Goal: Task Accomplishment & Management: Use online tool/utility

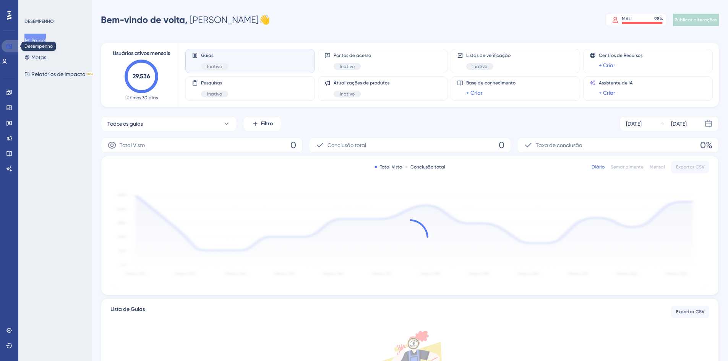
click at [10, 46] on icon at bounding box center [9, 46] width 6 height 6
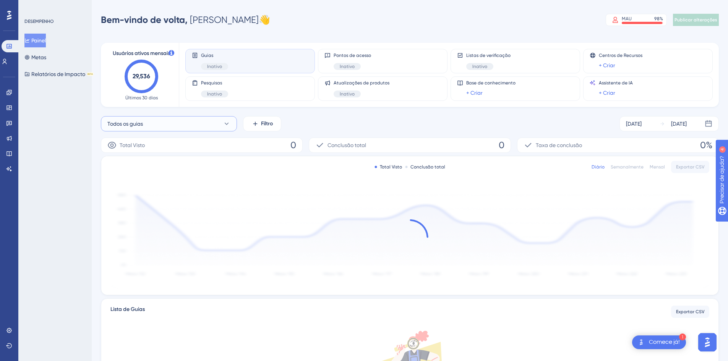
click at [208, 124] on button "Todos os guias" at bounding box center [169, 123] width 136 height 15
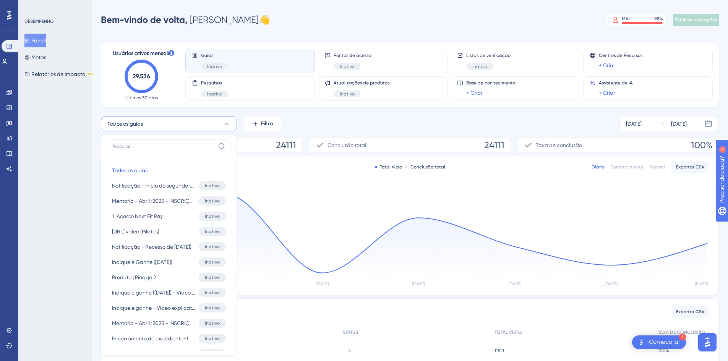
click at [320, 123] on div "Todos os guias Todos os guias Todos os guias Notificação - Início do segundo tr…" at bounding box center [410, 123] width 618 height 15
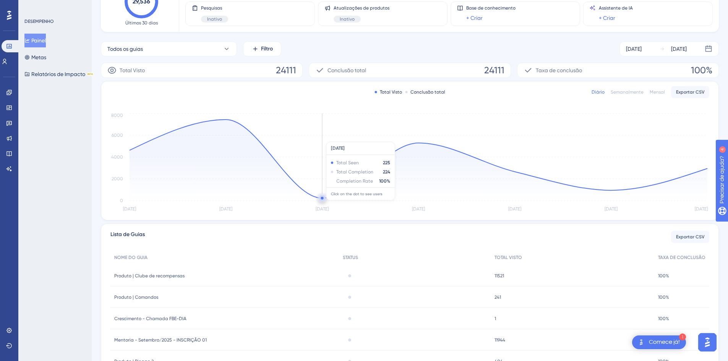
scroll to position [76, 0]
click at [227, 50] on icon at bounding box center [227, 48] width 8 height 8
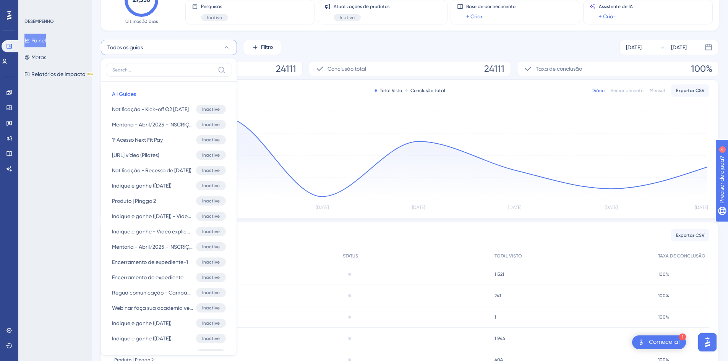
scroll to position [39, 0]
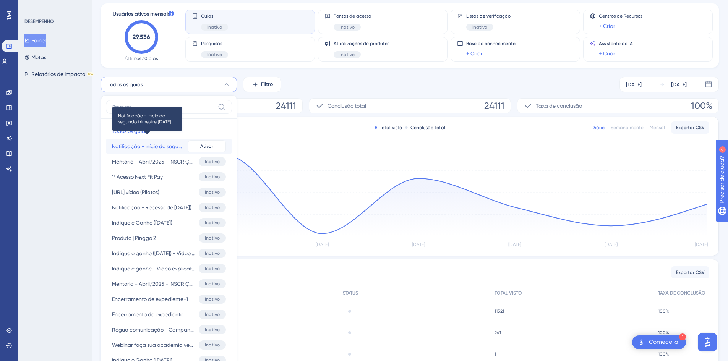
click at [178, 146] on font "Notificação - Início do segundo trimestre [DATE]" at bounding box center [170, 146] width 116 height 6
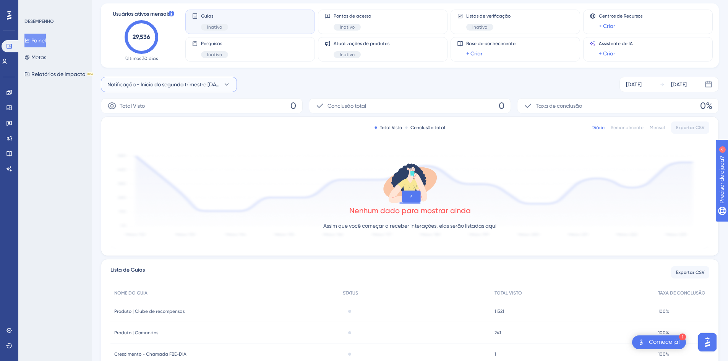
click at [204, 87] on font "Notificação - Início do segundo trimestre [DATE]" at bounding box center [165, 84] width 116 height 6
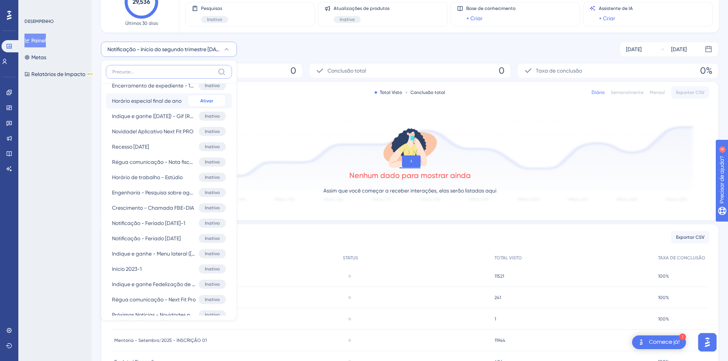
scroll to position [765, 0]
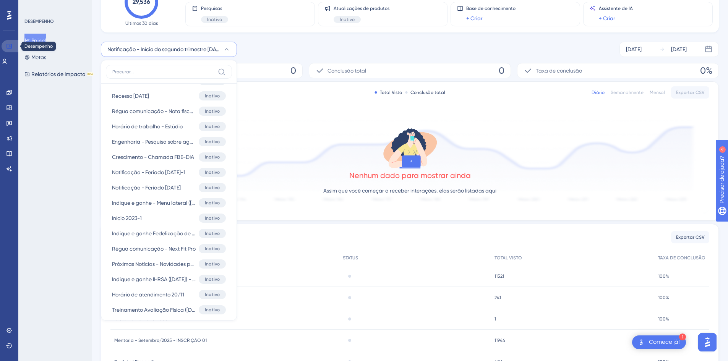
click at [12, 48] on link at bounding box center [11, 46] width 18 height 12
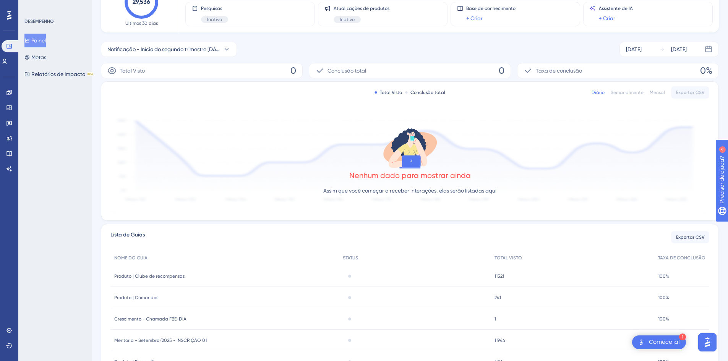
click at [46, 43] on font "Painel" at bounding box center [38, 40] width 15 height 6
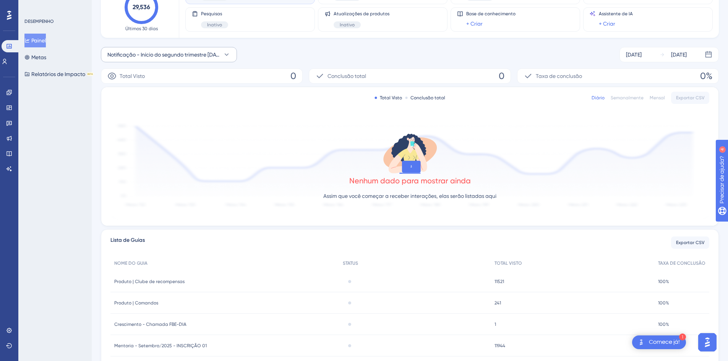
scroll to position [0, 0]
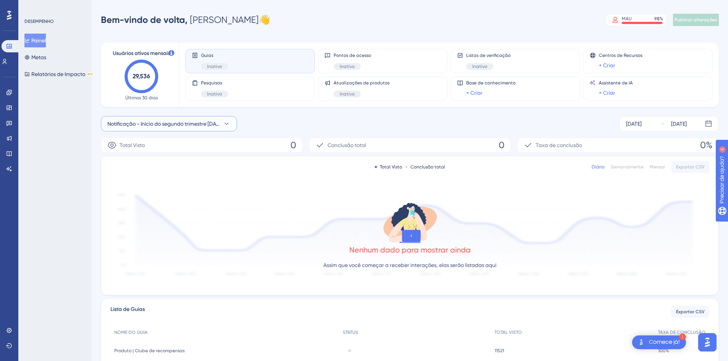
click at [184, 122] on font "Notificação - Início do segundo trimestre [DATE]" at bounding box center [165, 124] width 116 height 6
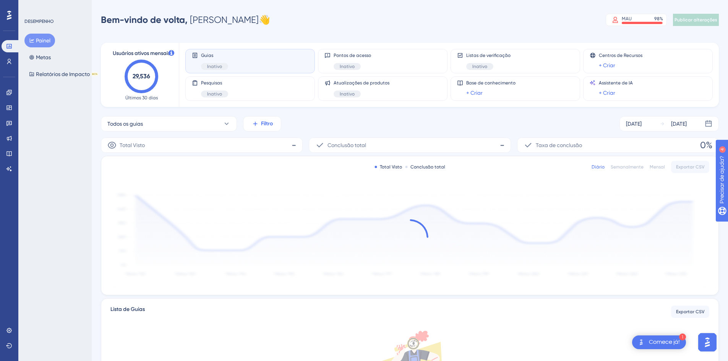
click at [262, 121] on font "Filtro" at bounding box center [267, 123] width 12 height 7
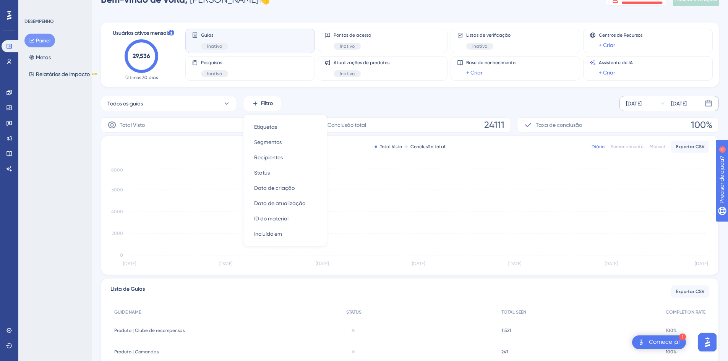
click at [642, 101] on font "[DATE]" at bounding box center [634, 104] width 16 height 6
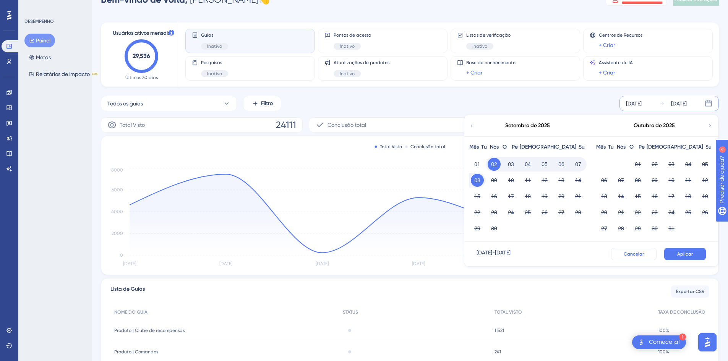
click at [639, 254] on font "Cancelar" at bounding box center [634, 254] width 20 height 5
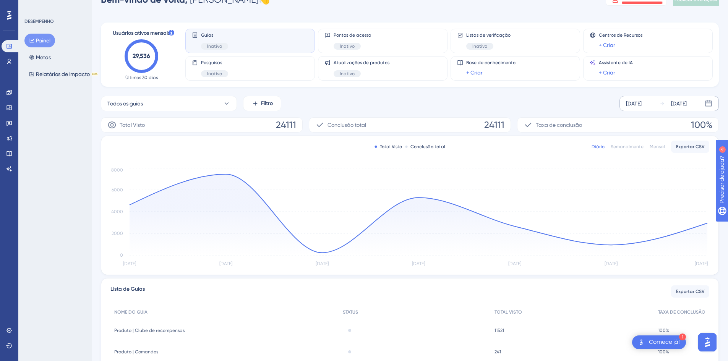
click at [642, 108] on div "[DATE]" at bounding box center [634, 103] width 16 height 9
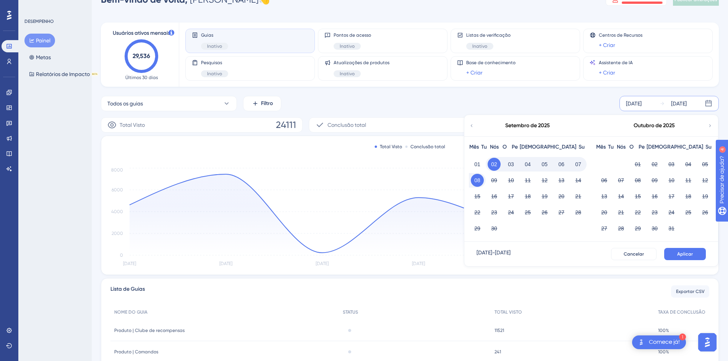
click at [707, 125] on div "Outubro de 2025" at bounding box center [655, 125] width 126 height 21
click at [477, 166] on font "01" at bounding box center [478, 164] width 6 height 6
click at [478, 183] on font "08" at bounding box center [478, 180] width 6 height 6
click at [497, 222] on div "30" at bounding box center [494, 228] width 17 height 15
click at [480, 177] on font "08" at bounding box center [478, 180] width 6 height 6
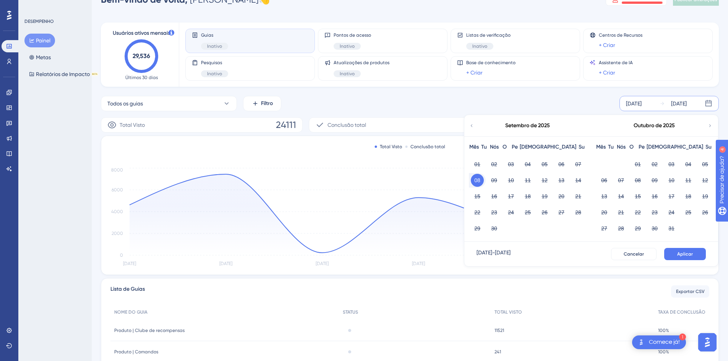
click at [476, 125] on div "Setembro de 2025" at bounding box center [528, 125] width 126 height 21
click at [471, 128] on icon at bounding box center [471, 125] width 5 height 7
click at [473, 128] on icon at bounding box center [471, 125] width 5 height 7
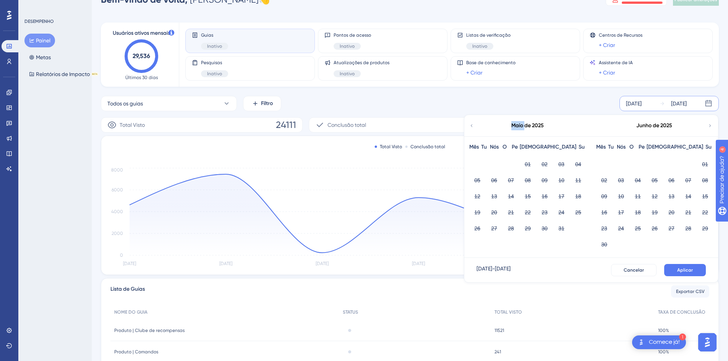
click at [473, 128] on icon at bounding box center [471, 125] width 5 height 7
click at [710, 124] on icon at bounding box center [710, 125] width 5 height 7
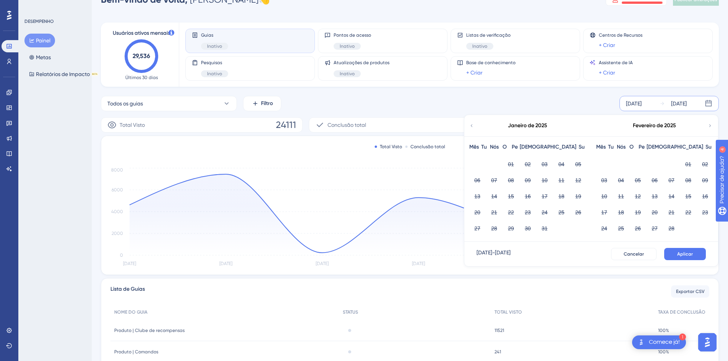
click at [642, 105] on font "[DATE]" at bounding box center [634, 104] width 16 height 6
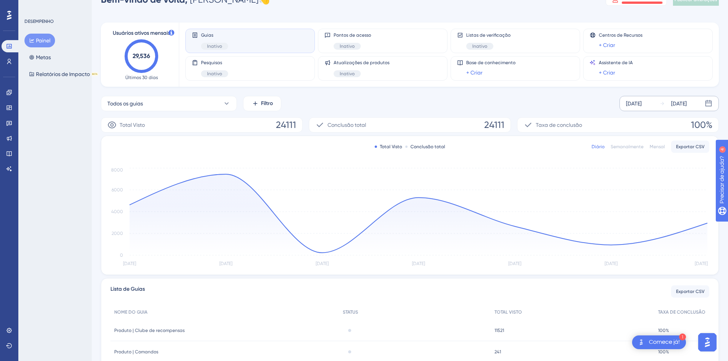
click at [642, 105] on font "[DATE]" at bounding box center [634, 104] width 16 height 6
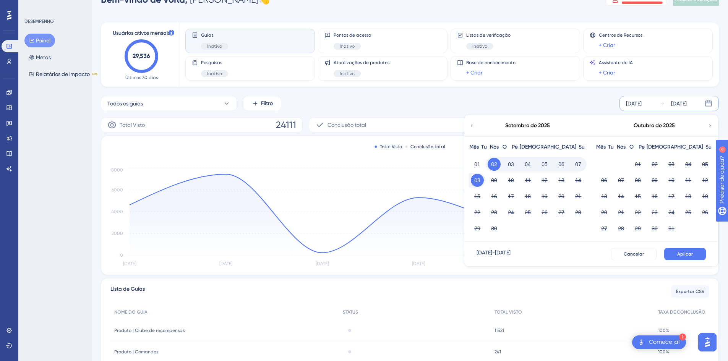
click at [474, 126] on icon at bounding box center [471, 125] width 5 height 7
click at [474, 124] on icon at bounding box center [471, 125] width 5 height 7
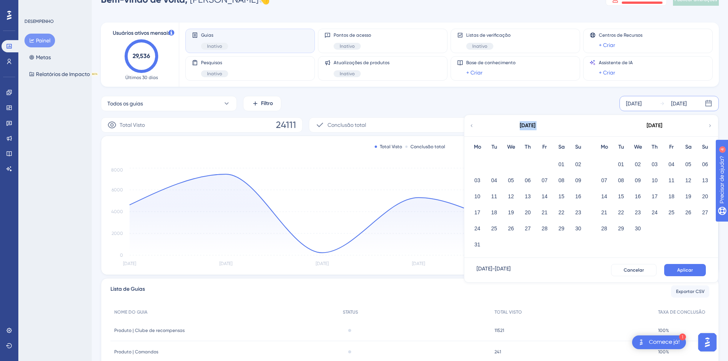
click at [474, 124] on icon at bounding box center [471, 125] width 5 height 7
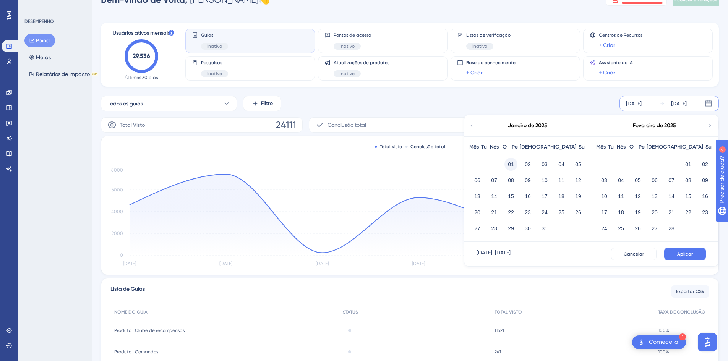
click at [512, 162] on font "01" at bounding box center [511, 164] width 6 height 6
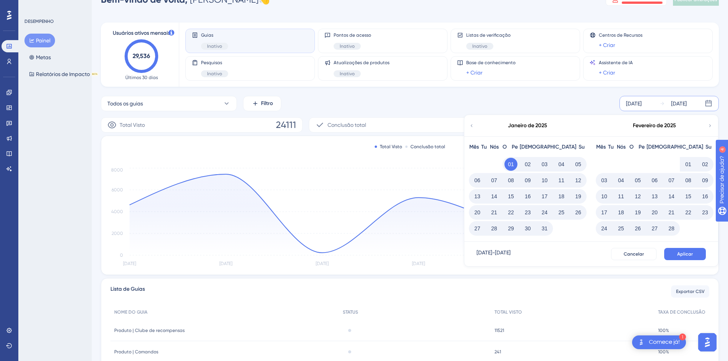
click at [708, 128] on icon at bounding box center [710, 125] width 5 height 7
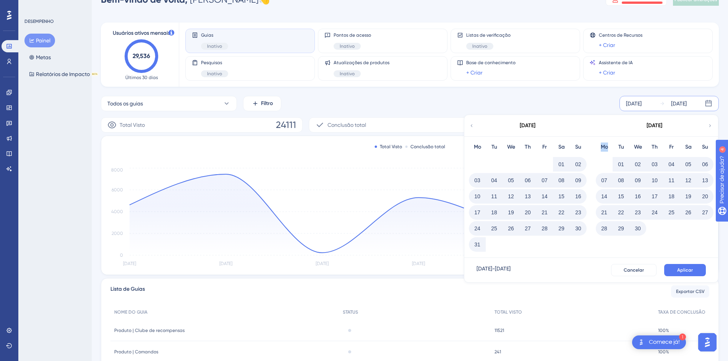
click at [708, 128] on icon at bounding box center [710, 125] width 5 height 7
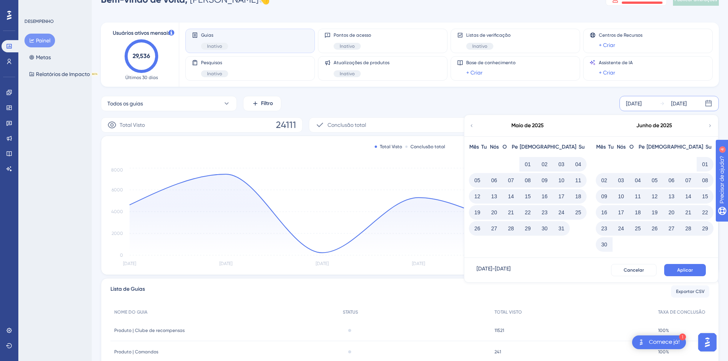
click at [708, 128] on icon at bounding box center [710, 125] width 5 height 7
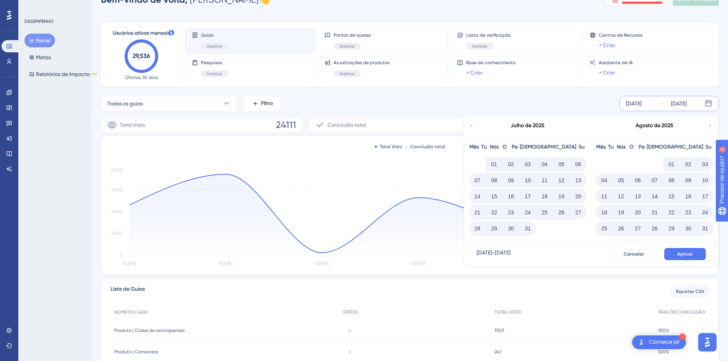
click at [708, 128] on icon at bounding box center [710, 125] width 5 height 7
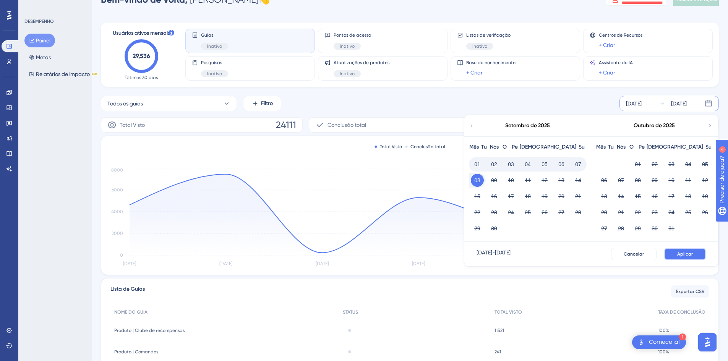
click at [686, 252] on font "Aplicar" at bounding box center [686, 254] width 16 height 5
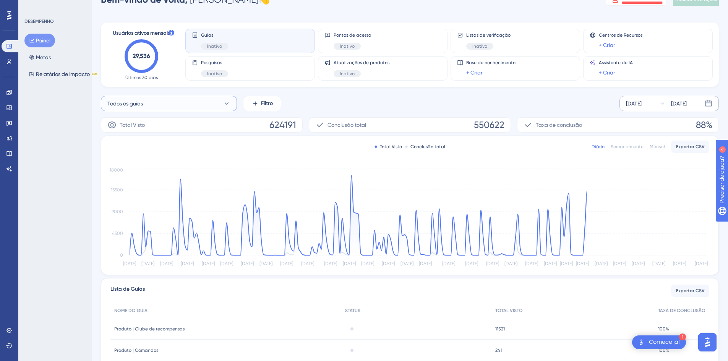
click at [189, 106] on button "Todos os guias" at bounding box center [169, 103] width 136 height 15
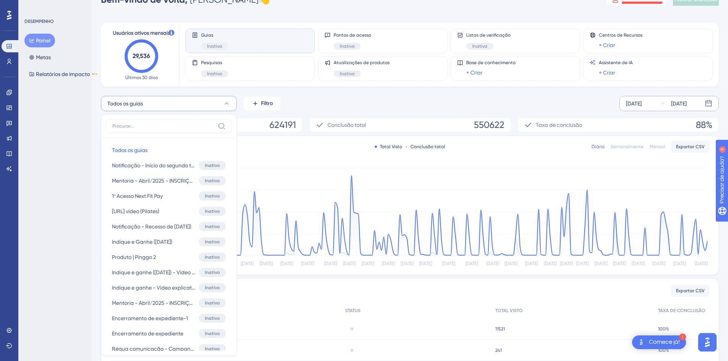
click at [298, 102] on div "Todos os guias Todos os guias Todos os guias Notificação - Início do segundo tr…" at bounding box center [410, 103] width 618 height 15
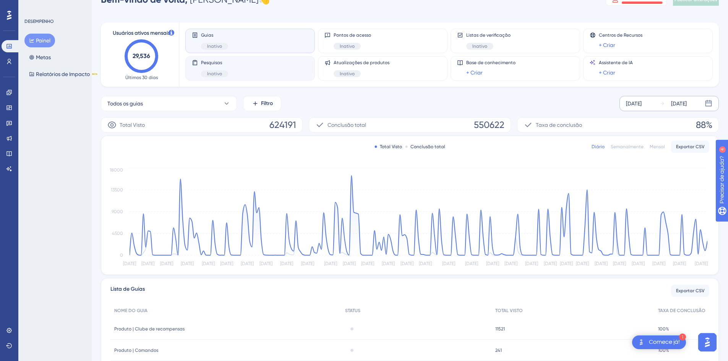
click at [262, 72] on div "Pesquisas Inativo" at bounding box center [250, 69] width 117 height 18
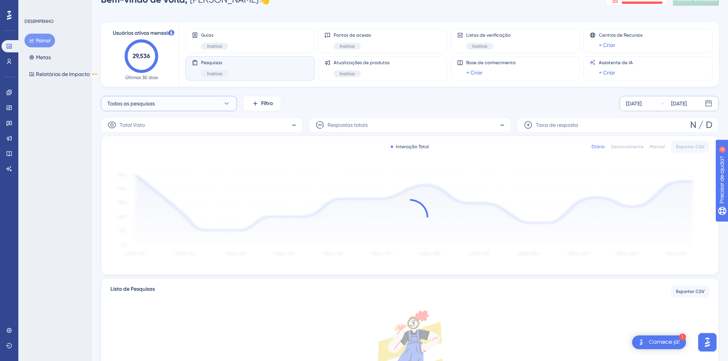
click at [215, 106] on button "Todas as pesquisas" at bounding box center [169, 103] width 136 height 15
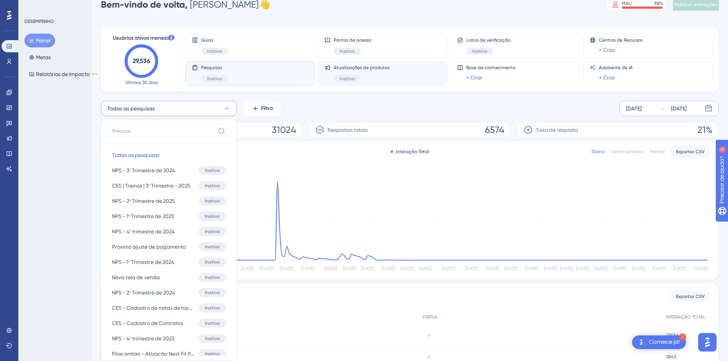
scroll to position [0, 0]
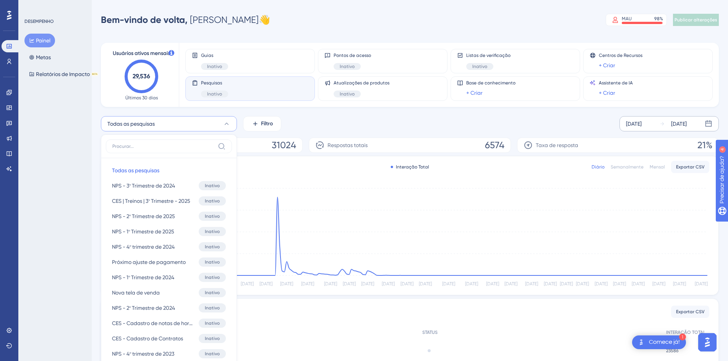
click at [403, 119] on div "Todas as pesquisas Todas as pesquisas Todas as pesquisas NPS - 3º Trimestre de …" at bounding box center [410, 123] width 618 height 15
